Goal: Transaction & Acquisition: Purchase product/service

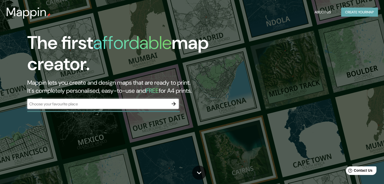
click at [367, 15] on button "Create your map" at bounding box center [359, 12] width 37 height 9
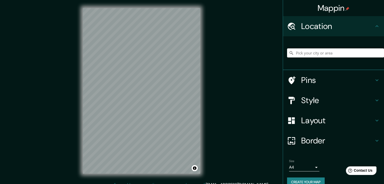
click at [314, 57] on input "Pick your city or area" at bounding box center [335, 52] width 97 height 9
click at [322, 22] on h4 "Location" at bounding box center [337, 26] width 73 height 10
click at [334, 55] on input "Pick your city or area" at bounding box center [335, 52] width 97 height 9
click at [325, 48] on input "Pick your city or area" at bounding box center [335, 52] width 97 height 9
paste input "[GEOGRAPHIC_DATA]"
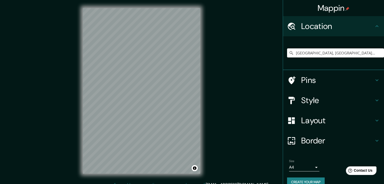
type input "[GEOGRAPHIC_DATA], [GEOGRAPHIC_DATA], [GEOGRAPHIC_DATA]"
click at [369, 47] on div "[GEOGRAPHIC_DATA], [GEOGRAPHIC_DATA], [GEOGRAPHIC_DATA] [GEOGRAPHIC_DATA], [GEO…" at bounding box center [335, 52] width 97 height 25
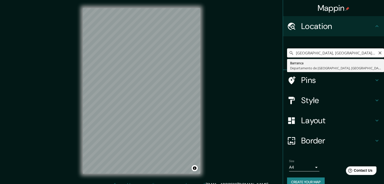
click at [367, 53] on input "[GEOGRAPHIC_DATA], [GEOGRAPHIC_DATA], [GEOGRAPHIC_DATA]" at bounding box center [335, 52] width 97 height 9
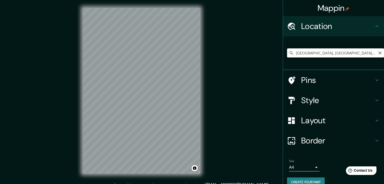
drag, startPoint x: 321, startPoint y: 50, endPoint x: 336, endPoint y: 51, distance: 15.1
click at [321, 50] on input "[GEOGRAPHIC_DATA], [GEOGRAPHIC_DATA], [GEOGRAPHIC_DATA]" at bounding box center [335, 52] width 97 height 9
click at [371, 54] on input "[GEOGRAPHIC_DATA], [GEOGRAPHIC_DATA], [GEOGRAPHIC_DATA]" at bounding box center [335, 52] width 97 height 9
click at [378, 52] on icon "Clear" at bounding box center [379, 52] width 3 height 3
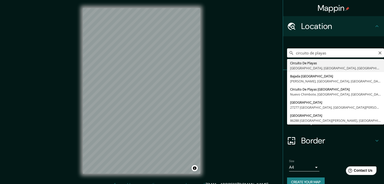
type input "[GEOGRAPHIC_DATA], [GEOGRAPHIC_DATA], [GEOGRAPHIC_DATA], [GEOGRAPHIC_DATA]"
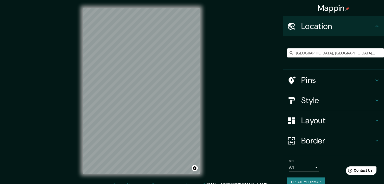
click at [316, 80] on h4 "Pins" at bounding box center [337, 80] width 73 height 10
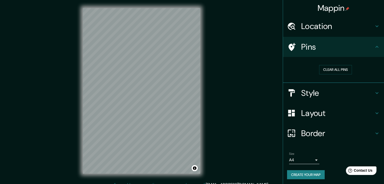
click at [342, 92] on h4 "Style" at bounding box center [337, 93] width 73 height 10
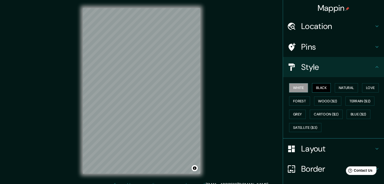
click at [314, 86] on button "Black" at bounding box center [321, 87] width 19 height 9
click at [337, 87] on button "Natural" at bounding box center [346, 87] width 23 height 9
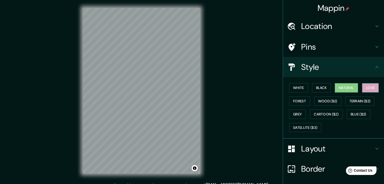
click at [365, 88] on button "Love" at bounding box center [370, 87] width 17 height 9
click at [291, 101] on button "Forest" at bounding box center [299, 101] width 21 height 9
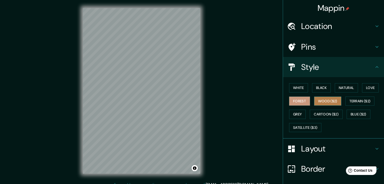
click at [326, 99] on button "Wood ($2)" at bounding box center [327, 101] width 27 height 9
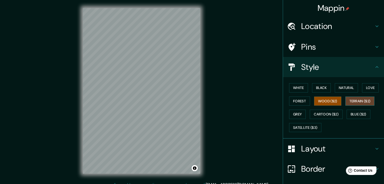
click at [351, 99] on button "Terrain ($2)" at bounding box center [359, 101] width 29 height 9
click at [297, 113] on button "Grey" at bounding box center [297, 114] width 17 height 9
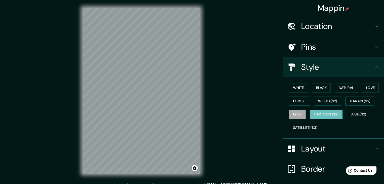
click at [318, 113] on button "Cartoon ($2)" at bounding box center [326, 114] width 33 height 9
click at [360, 114] on button "Blue ($2)" at bounding box center [358, 114] width 24 height 9
click at [324, 114] on button "Cartoon ($2)" at bounding box center [326, 114] width 33 height 9
click at [304, 84] on button "White" at bounding box center [298, 87] width 19 height 9
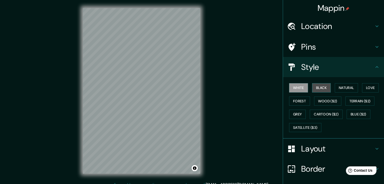
click at [317, 86] on button "Black" at bounding box center [321, 87] width 19 height 9
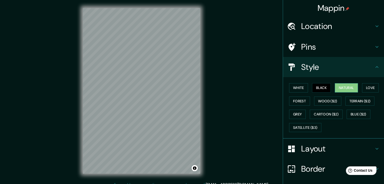
click at [343, 88] on button "Natural" at bounding box center [346, 87] width 23 height 9
